Goal: Task Accomplishment & Management: Manage account settings

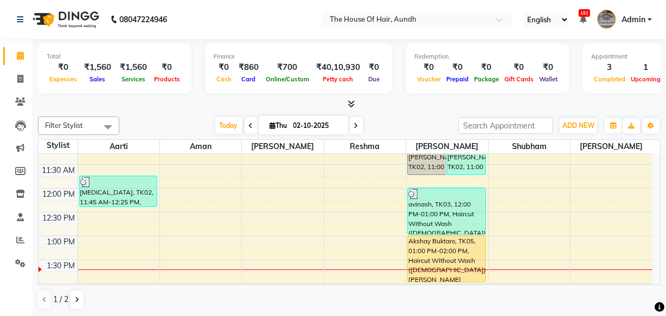
scroll to position [157, 0]
click at [501, 20] on span at bounding box center [503, 22] width 14 height 11
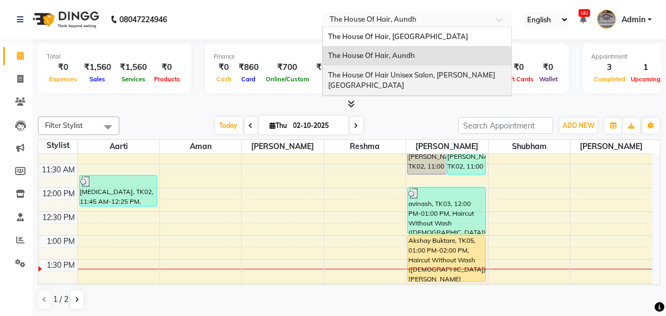
click at [435, 76] on span "The House Of Hair Unisex Salon, [PERSON_NAME][GEOGRAPHIC_DATA]" at bounding box center [411, 80] width 167 height 20
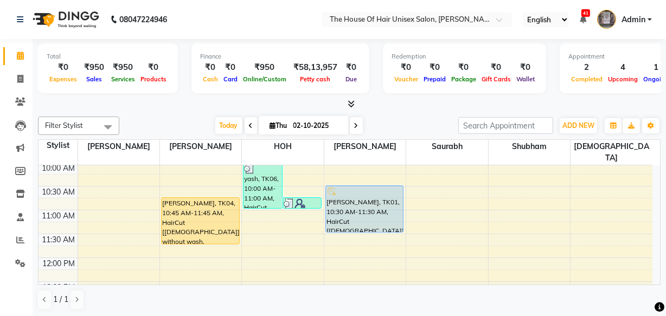
scroll to position [145, 0]
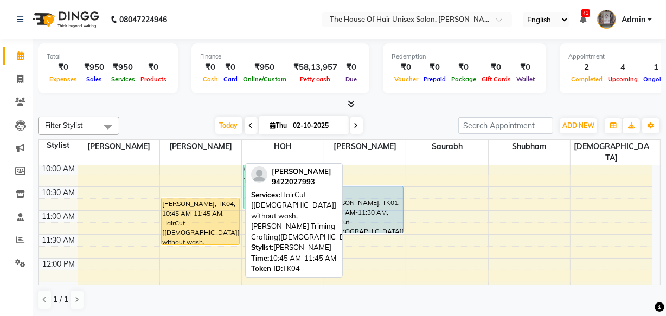
click at [206, 211] on div "vardhan khatavkar, TK04, 10:45 AM-11:45 AM, HairCut [Male] without wash,Beard T…" at bounding box center [201, 221] width 78 height 46
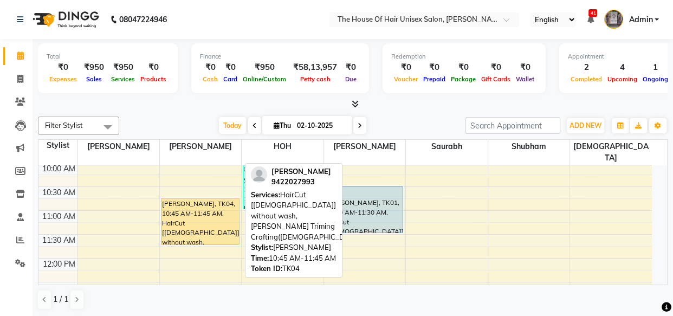
select select "1"
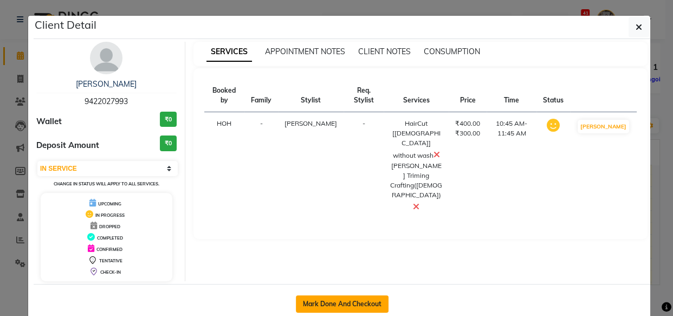
click at [321, 298] on button "Mark Done And Checkout" at bounding box center [342, 304] width 93 height 17
select select "598"
select select "service"
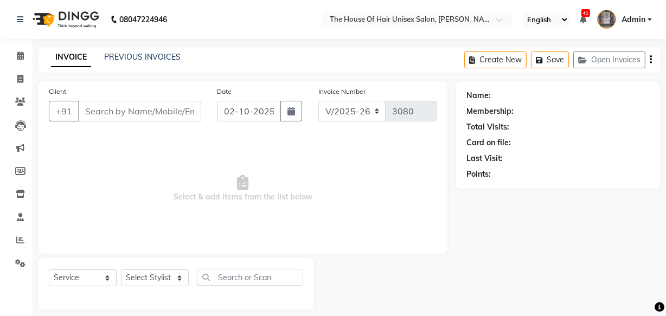
type input "9422027993"
select select "13497"
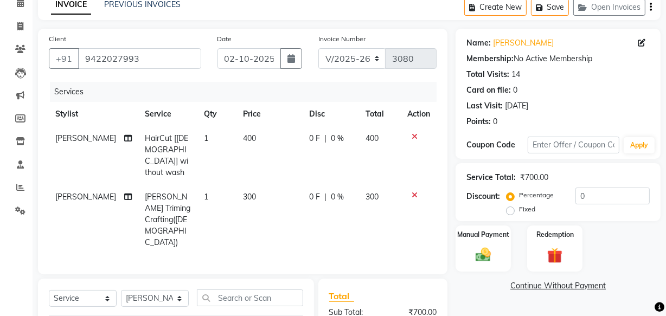
scroll to position [53, 0]
click at [486, 254] on img at bounding box center [483, 254] width 26 height 18
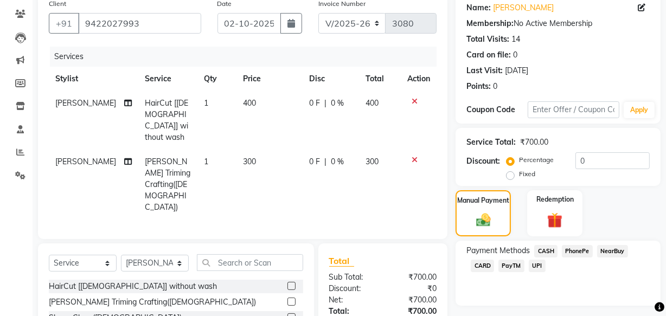
scroll to position [91, 0]
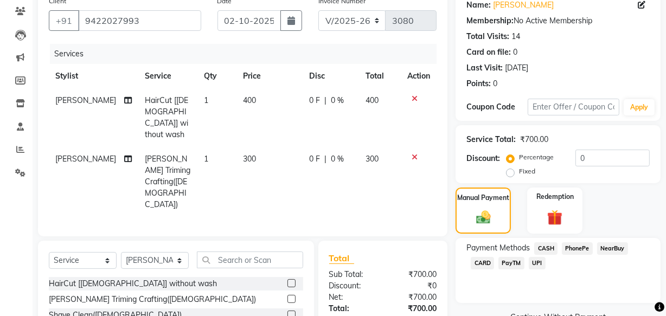
click at [535, 263] on span "UPI" at bounding box center [537, 263] width 17 height 12
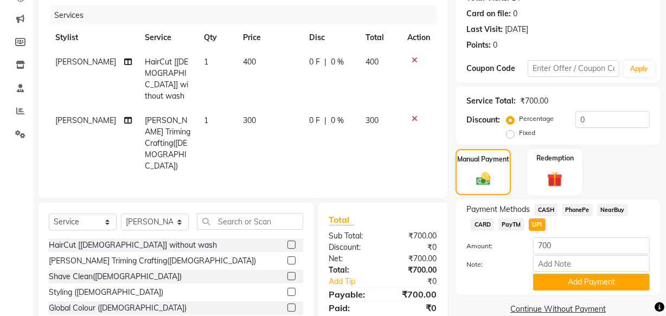
scroll to position [152, 0]
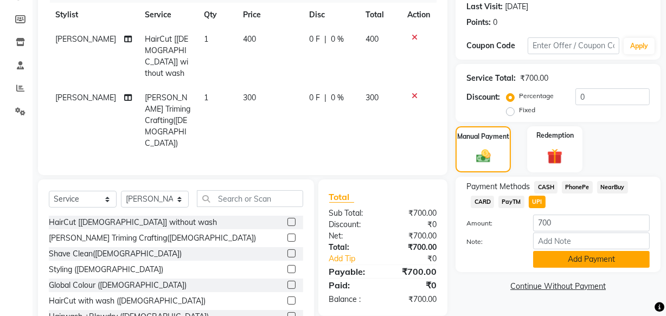
click at [586, 259] on button "Add Payment" at bounding box center [591, 259] width 117 height 17
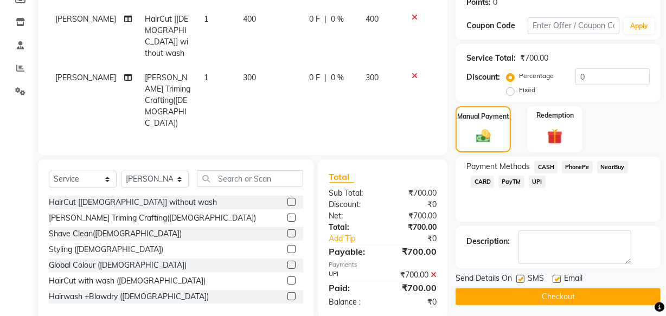
scroll to position [177, 0]
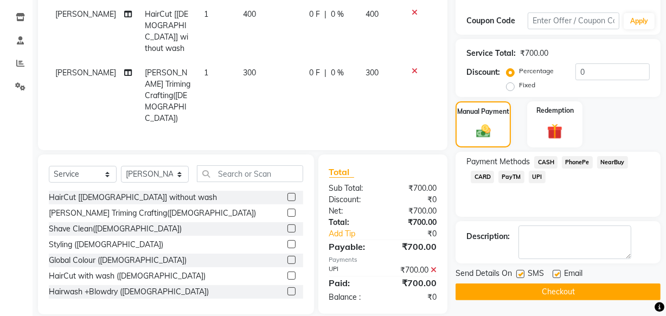
click at [553, 288] on button "Checkout" at bounding box center [557, 292] width 205 height 17
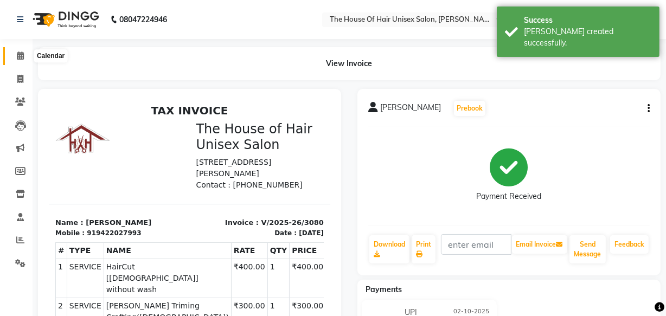
click at [18, 55] on icon at bounding box center [20, 56] width 7 height 8
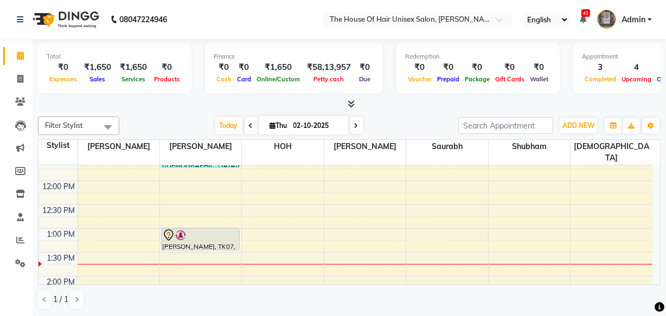
scroll to position [224, 0]
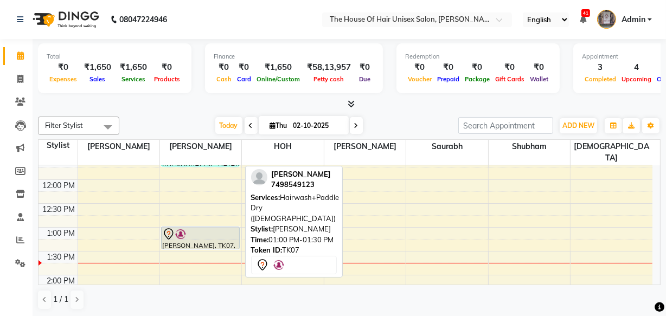
click at [221, 228] on div at bounding box center [200, 234] width 76 height 13
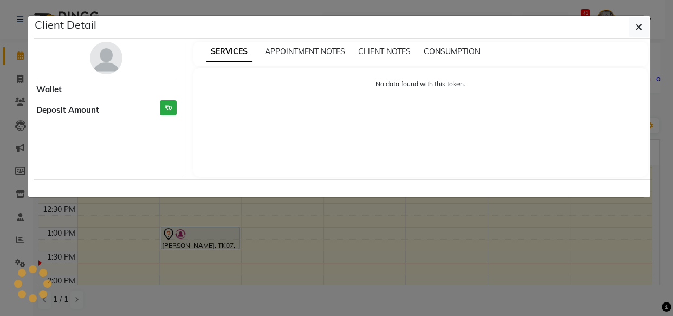
select select "7"
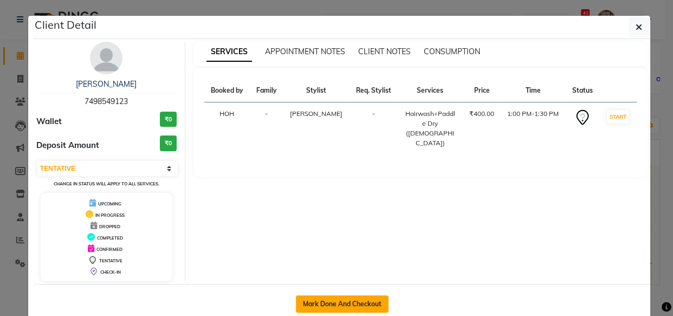
click at [355, 299] on button "Mark Done And Checkout" at bounding box center [342, 304] width 93 height 17
select select "598"
select select "service"
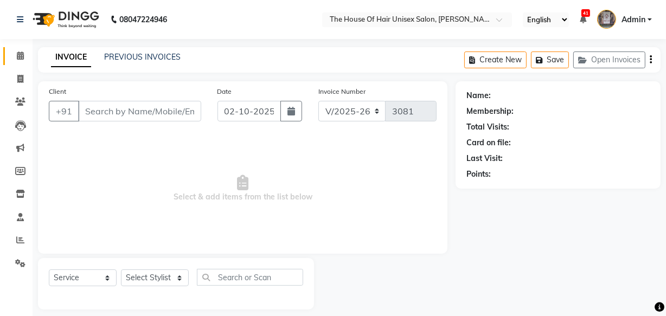
type input "7498549123"
select select "13497"
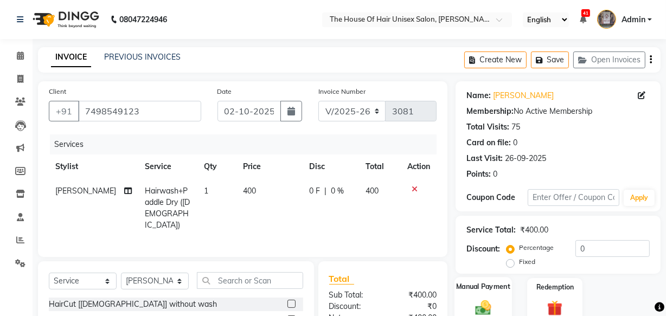
click at [482, 287] on label "Manual Payment" at bounding box center [483, 286] width 54 height 10
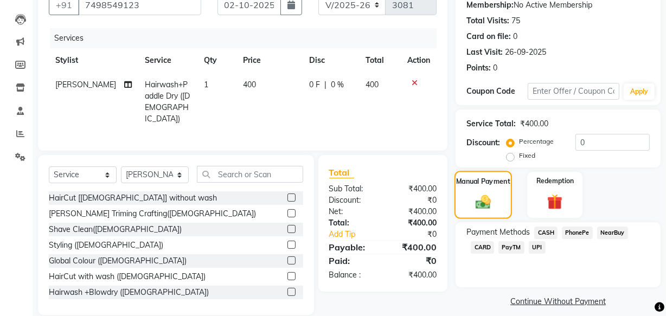
scroll to position [119, 0]
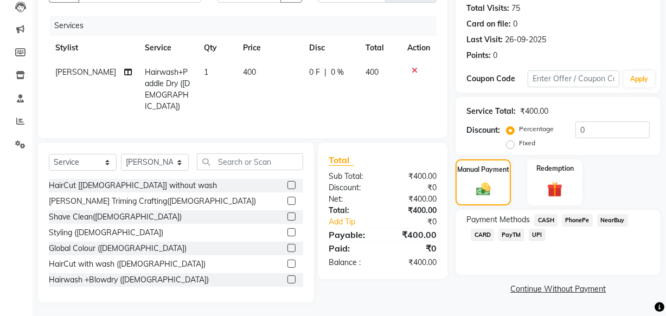
click at [548, 219] on span "CASH" at bounding box center [545, 220] width 23 height 12
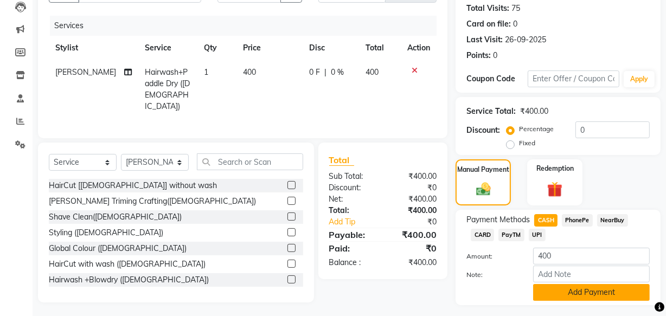
click at [569, 291] on button "Add Payment" at bounding box center [591, 292] width 117 height 17
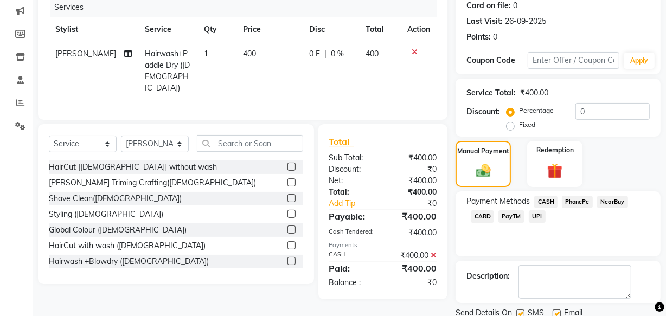
scroll to position [177, 0]
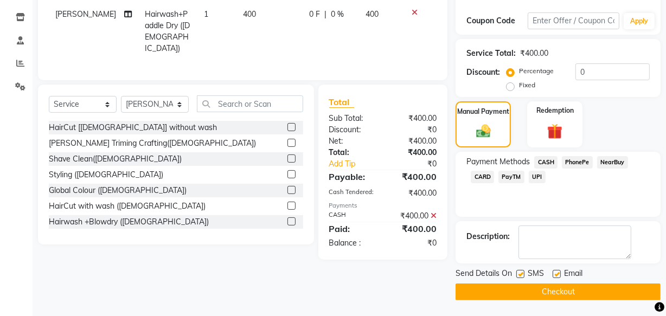
click at [546, 291] on button "Checkout" at bounding box center [557, 292] width 205 height 17
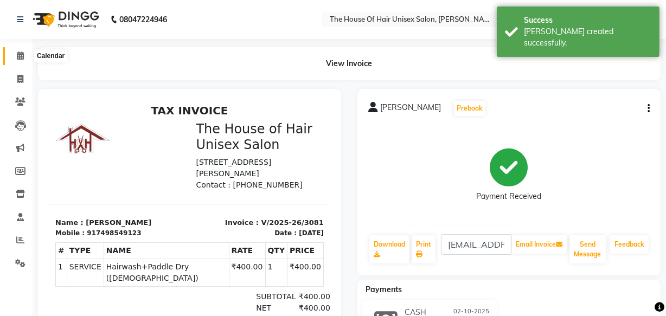
click at [17, 53] on icon at bounding box center [20, 56] width 7 height 8
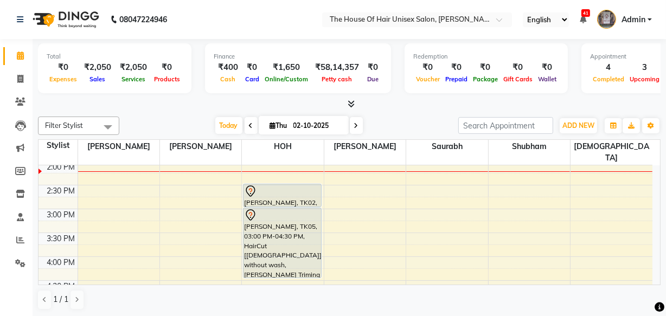
scroll to position [320, 0]
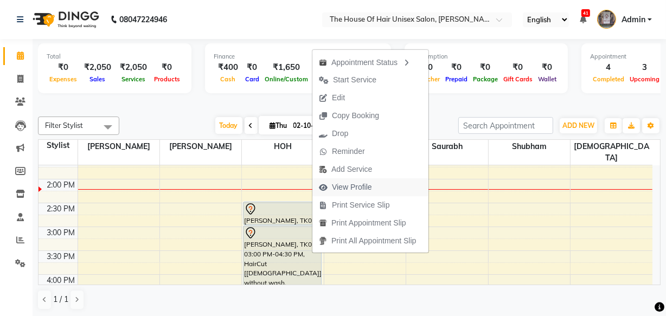
click at [337, 182] on span "View Profile" at bounding box center [352, 187] width 40 height 11
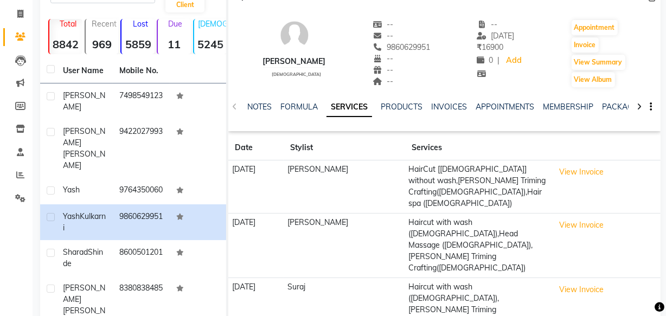
scroll to position [64, 0]
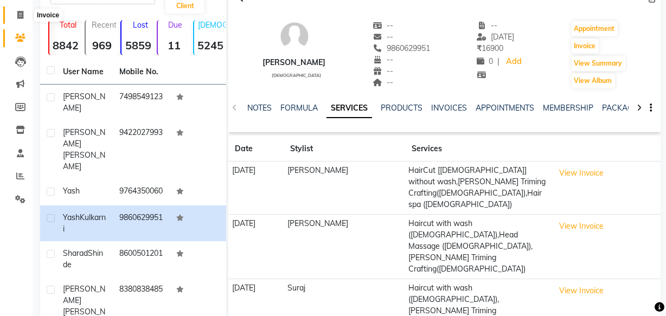
click at [19, 16] on icon at bounding box center [20, 15] width 6 height 8
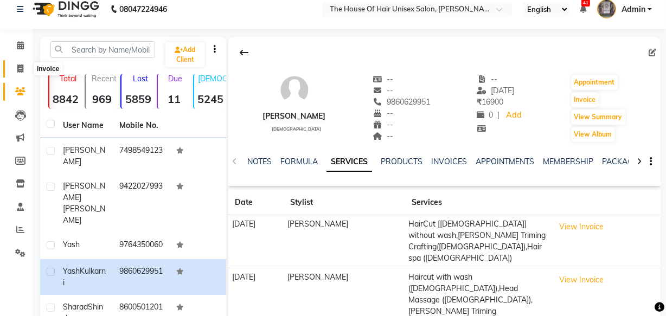
select select "598"
select select "service"
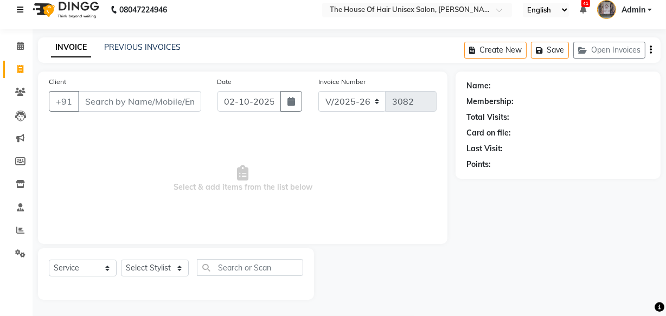
click at [19, 16] on link at bounding box center [22, 10] width 11 height 30
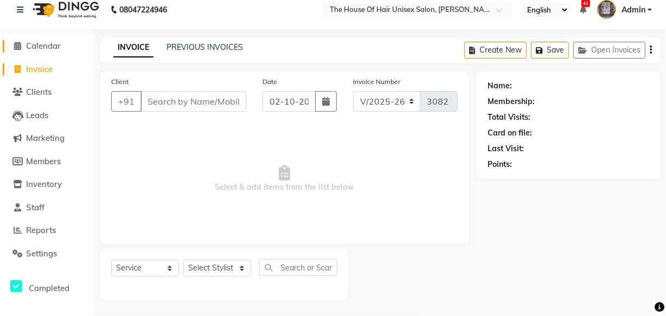
click at [21, 40] on span at bounding box center [18, 46] width 16 height 12
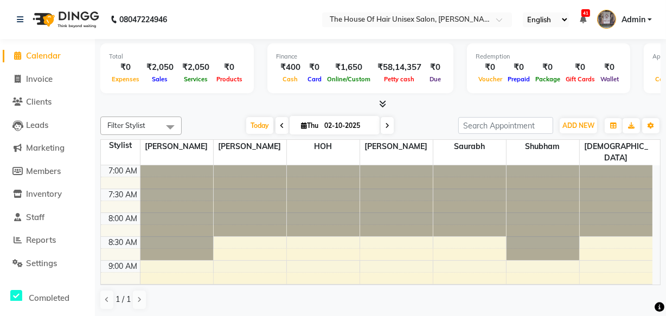
click at [387, 124] on icon at bounding box center [387, 126] width 4 height 7
type input "03-10-2025"
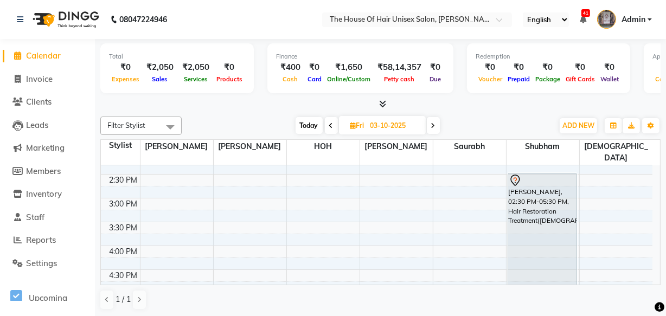
scroll to position [352, 0]
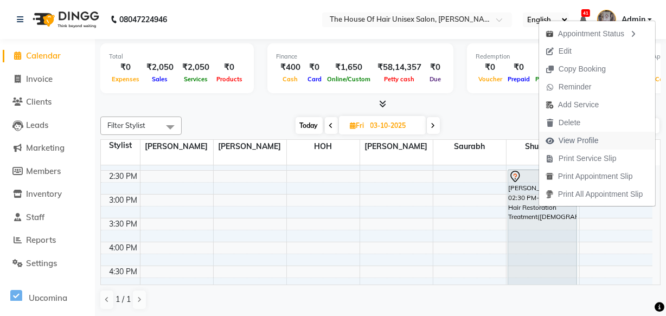
click at [580, 138] on span "View Profile" at bounding box center [579, 140] width 40 height 11
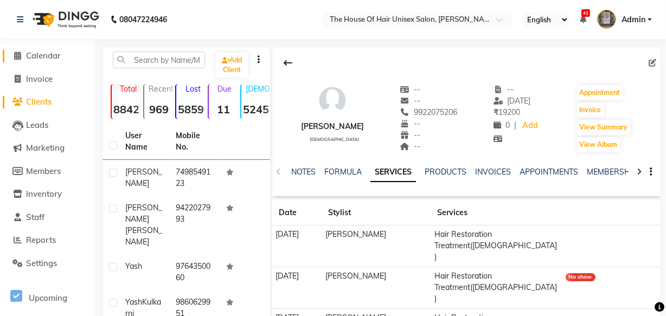
click at [20, 59] on icon at bounding box center [18, 56] width 7 height 8
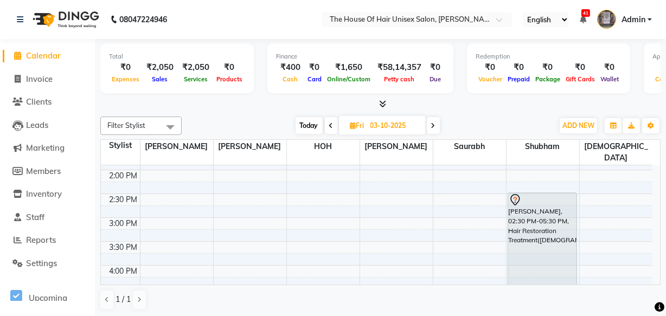
scroll to position [329, 0]
click at [303, 125] on span "Today" at bounding box center [309, 125] width 27 height 17
type input "02-10-2025"
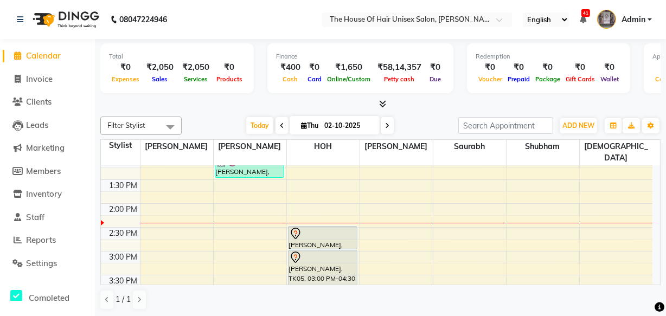
scroll to position [295, 0]
click at [378, 224] on div "7:00 AM 7:30 AM 8:00 AM 8:30 AM 9:00 AM 9:30 AM 10:00 AM 10:30 AM 11:00 AM 11:3…" at bounding box center [376, 227] width 551 height 715
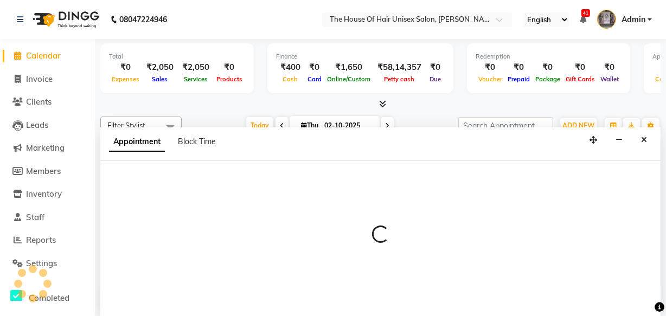
select select "20971"
select select "tentative"
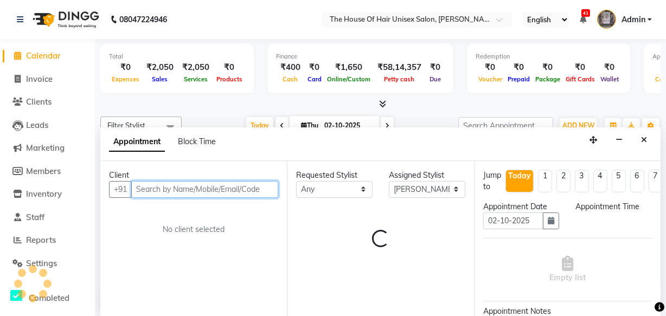
select select "870"
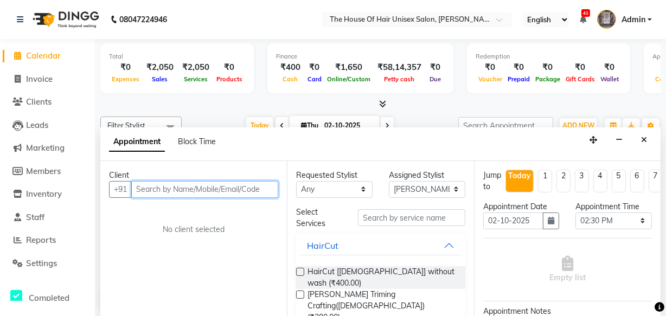
scroll to position [0, 0]
click at [205, 188] on input "text" at bounding box center [204, 189] width 147 height 17
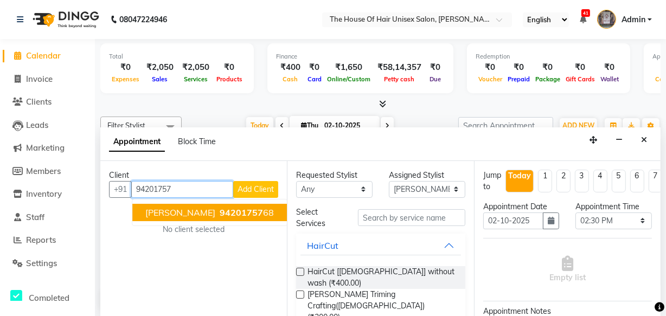
click at [190, 209] on span "bhagyashree zawar" at bounding box center [180, 212] width 70 height 11
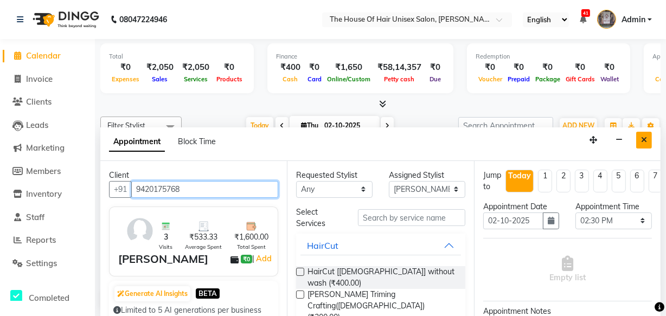
type input "9420175768"
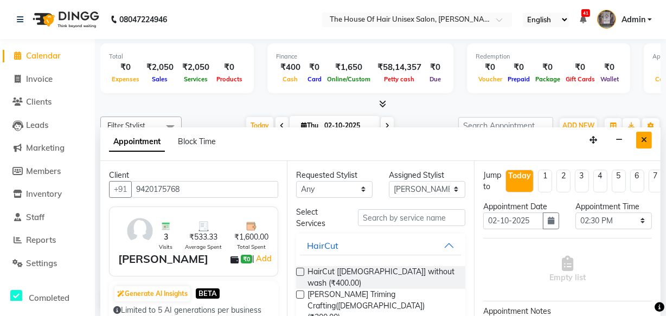
click at [644, 139] on icon "Close" at bounding box center [644, 140] width 6 height 8
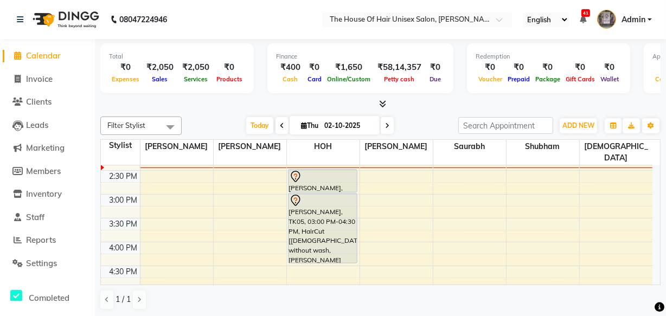
scroll to position [378, 0]
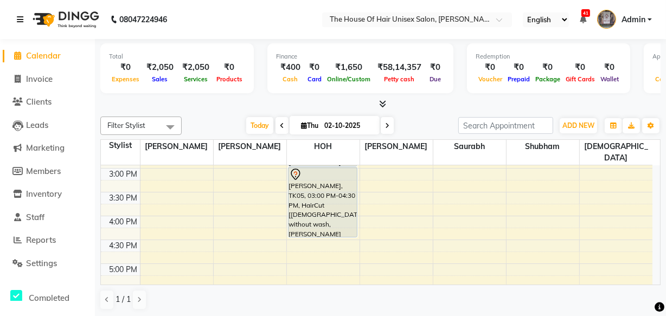
click at [21, 17] on icon at bounding box center [20, 20] width 7 height 8
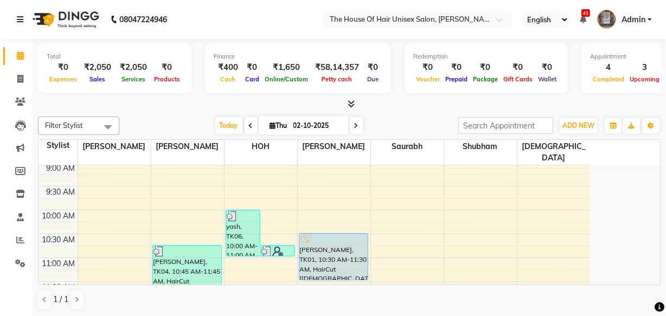
scroll to position [99, 0]
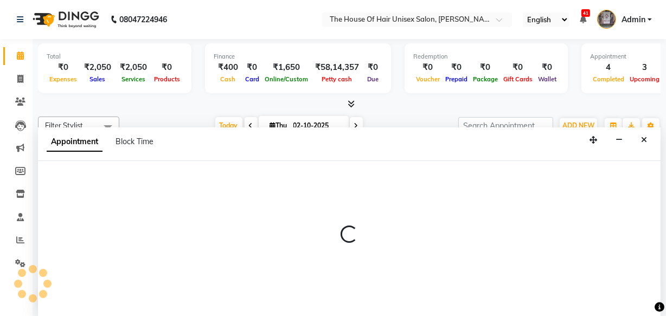
select select "86145"
select select "570"
select select "tentative"
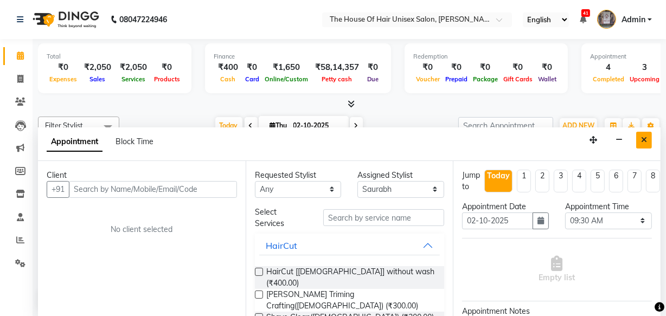
click at [643, 138] on icon "Close" at bounding box center [644, 140] width 6 height 8
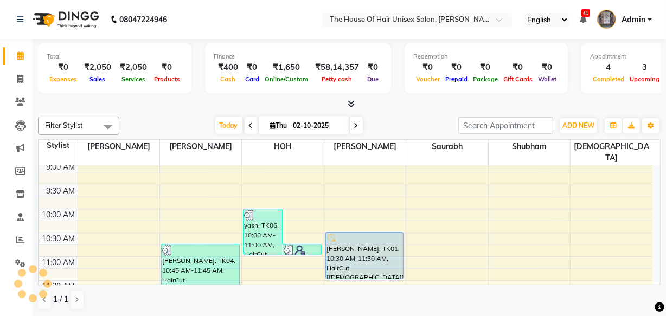
click at [249, 123] on icon at bounding box center [251, 126] width 4 height 7
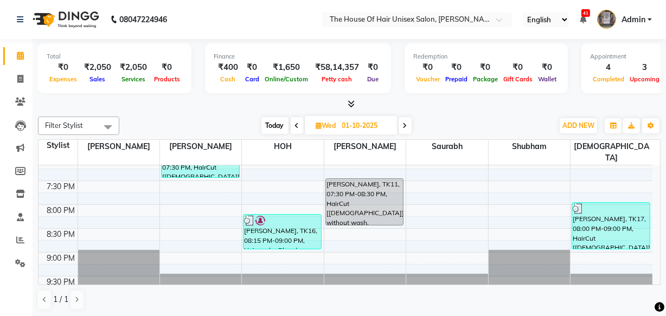
scroll to position [581, 0]
click at [275, 125] on span "Today" at bounding box center [274, 125] width 27 height 17
type input "02-10-2025"
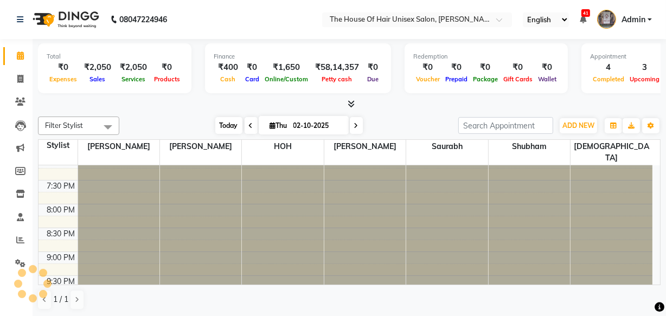
scroll to position [333, 0]
